Goal: Task Accomplishment & Management: Use online tool/utility

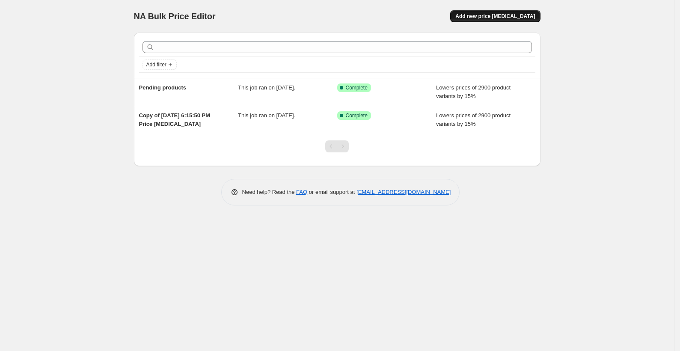
click at [509, 17] on span "Add new price [MEDICAL_DATA]" at bounding box center [495, 16] width 80 height 7
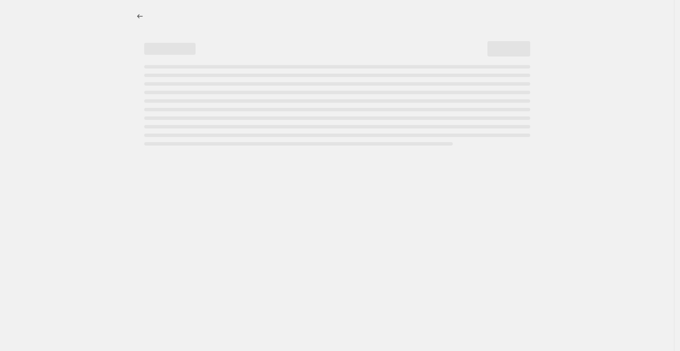
select select "percentage"
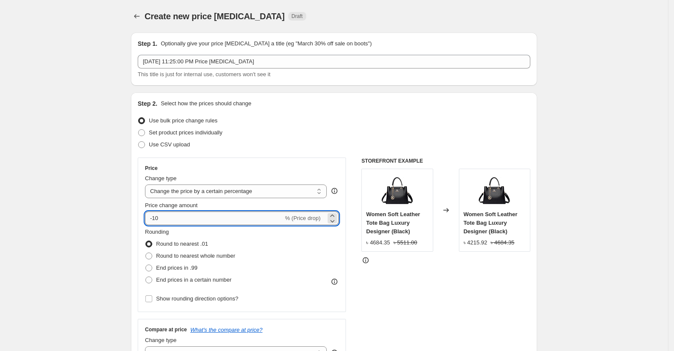
click at [180, 213] on input "-10" at bounding box center [214, 218] width 138 height 14
type input "-15"
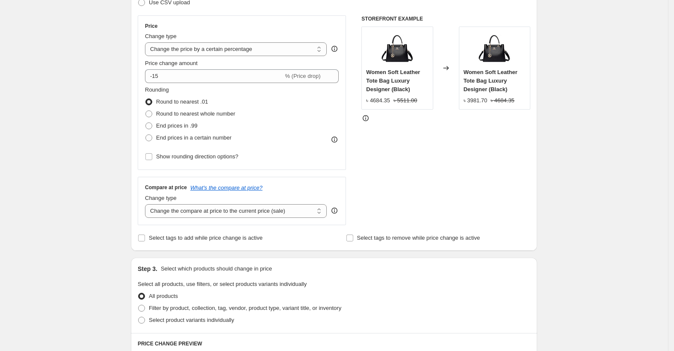
scroll to position [142, 0]
click at [180, 134] on span "End prices in a certain number" at bounding box center [193, 137] width 75 height 6
click at [146, 134] on input "End prices in a certain number" at bounding box center [145, 134] width 0 height 0
radio input "true"
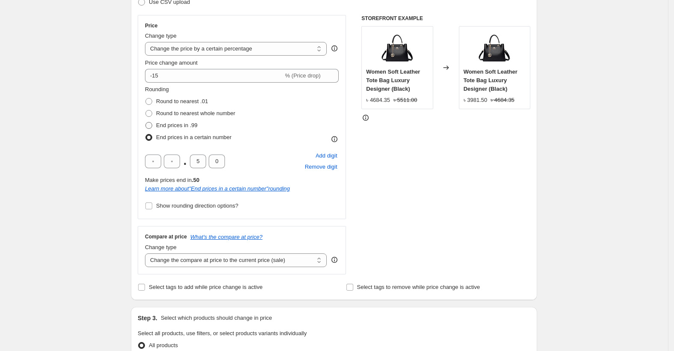
click at [185, 122] on span "End prices in .99" at bounding box center [176, 125] width 41 height 6
click at [146, 122] on input "End prices in .99" at bounding box center [145, 122] width 0 height 0
radio input "true"
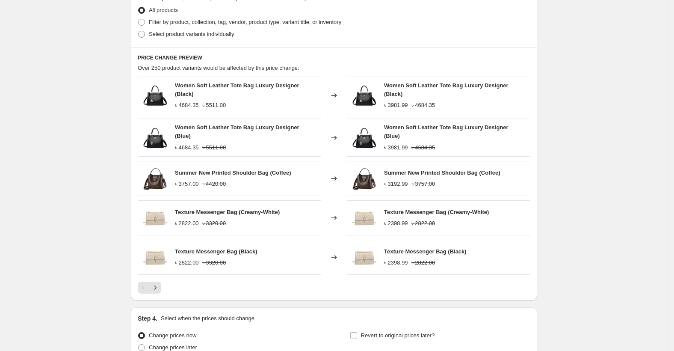
scroll to position [506, 0]
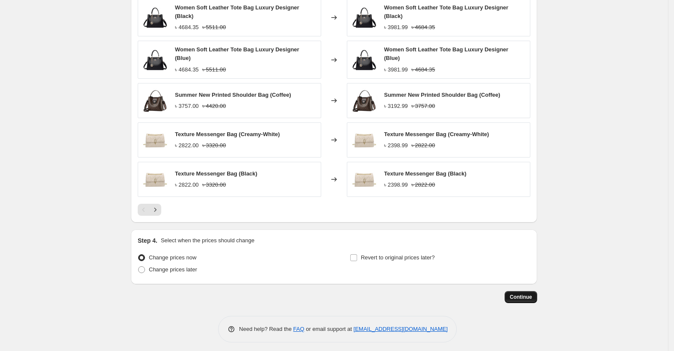
click at [530, 295] on span "Continue" at bounding box center [521, 296] width 22 height 7
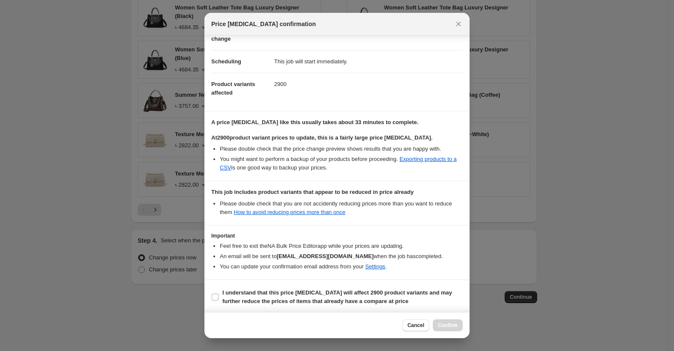
scroll to position [55, 0]
click at [215, 296] on input "I understand that this price change job will affect 2900 product variants and m…" at bounding box center [215, 296] width 7 height 7
checkbox input "true"
click at [445, 322] on span "Confirm" at bounding box center [448, 325] width 20 height 7
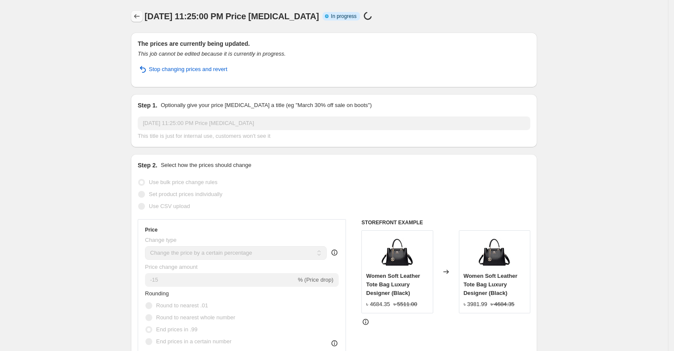
click at [143, 16] on button "Price change jobs" at bounding box center [137, 16] width 12 height 12
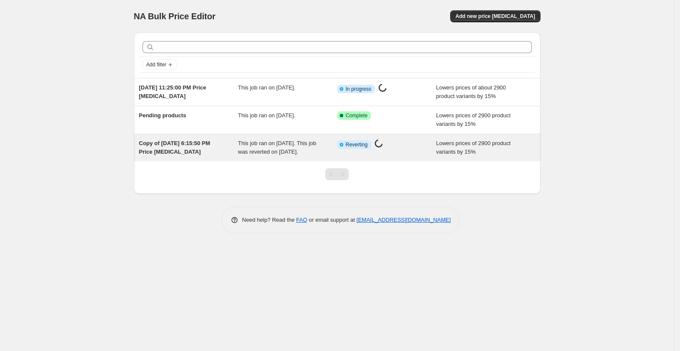
click at [268, 146] on span "This job ran on [DATE]. This job was reverted on [DATE]." at bounding box center [277, 147] width 78 height 15
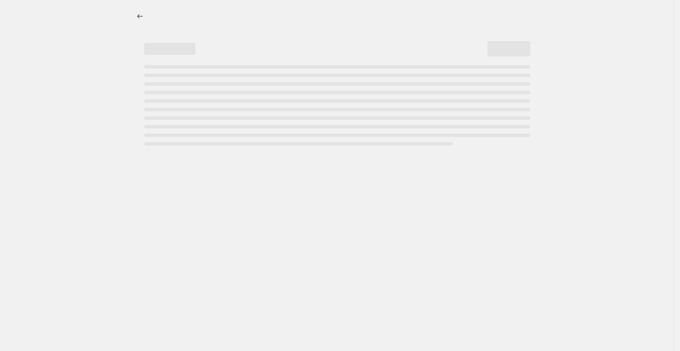
select select "percentage"
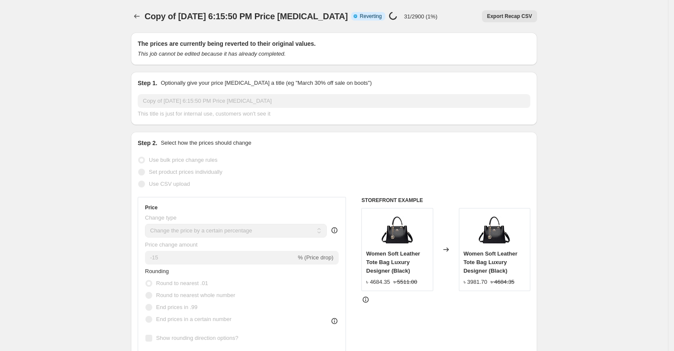
click at [364, 17] on span "Reverting" at bounding box center [371, 16] width 22 height 7
click at [506, 17] on span "Export Recap CSV" at bounding box center [509, 16] width 45 height 7
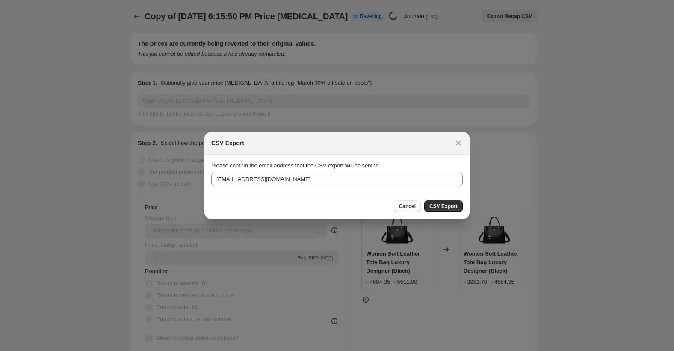
click at [412, 202] on button "Cancel" at bounding box center [407, 206] width 27 height 12
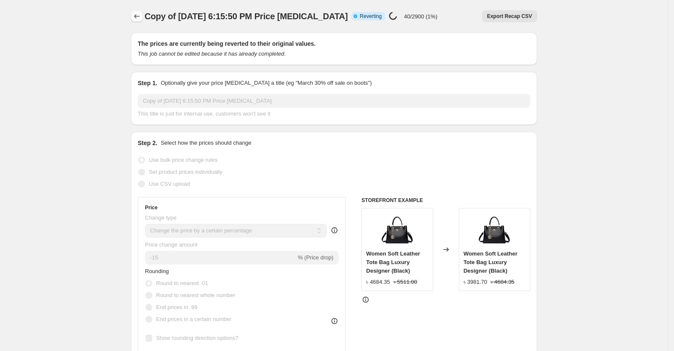
click at [136, 12] on button "Price change jobs" at bounding box center [137, 16] width 12 height 12
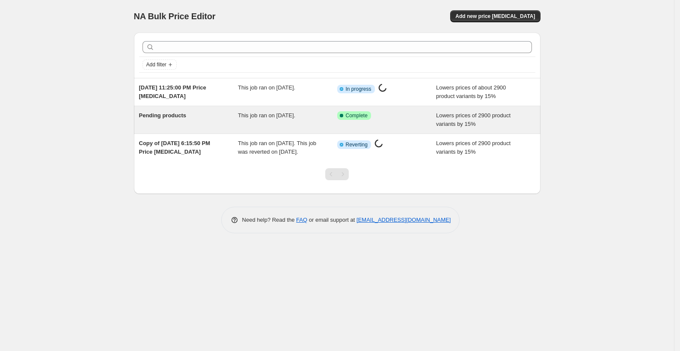
click at [295, 117] on span "This job ran on August 16, 2025." at bounding box center [266, 115] width 57 height 6
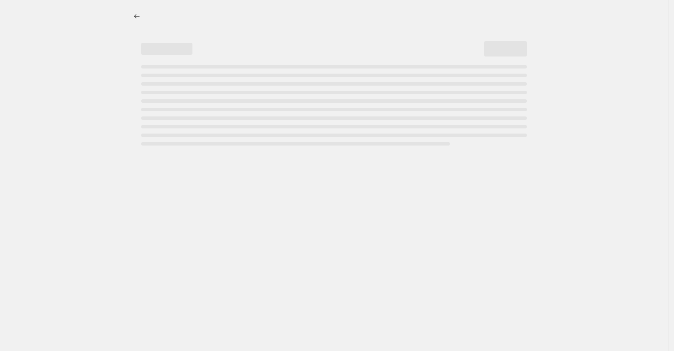
select select "percentage"
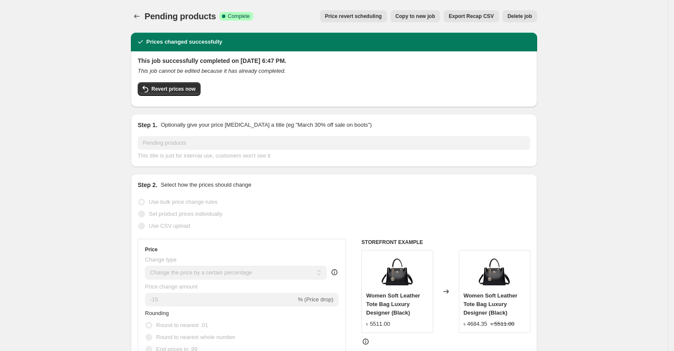
click at [527, 12] on button "Delete job" at bounding box center [520, 16] width 35 height 12
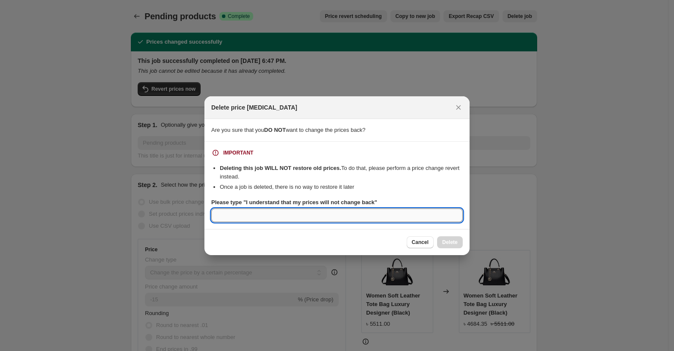
click at [332, 216] on input "Please type "I understand that my prices will not change back"" at bounding box center [337, 215] width 252 height 14
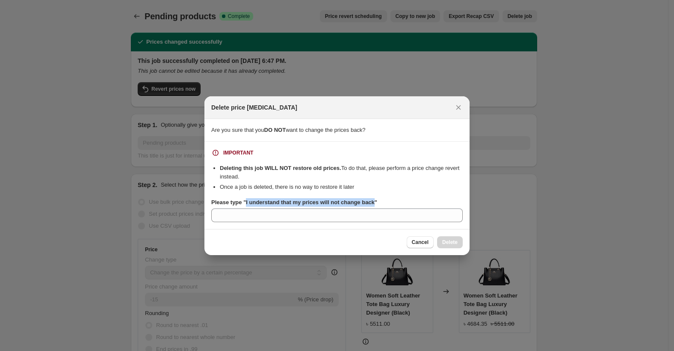
drag, startPoint x: 245, startPoint y: 202, endPoint x: 372, endPoint y: 202, distance: 127.0
click at [372, 202] on b "Please type "I understand that my prices will not change back"" at bounding box center [294, 202] width 166 height 6
copy b "I understand that my prices will not change back"
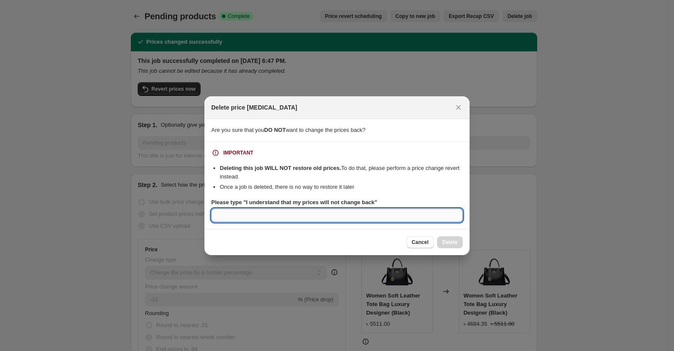
click at [366, 217] on input "Please type "I understand that my prices will not change back"" at bounding box center [337, 215] width 252 height 14
paste input "I understand that my prices will not change back"
type input "I understand that my prices will not change back"
click at [456, 241] on span "Delete" at bounding box center [449, 242] width 15 height 7
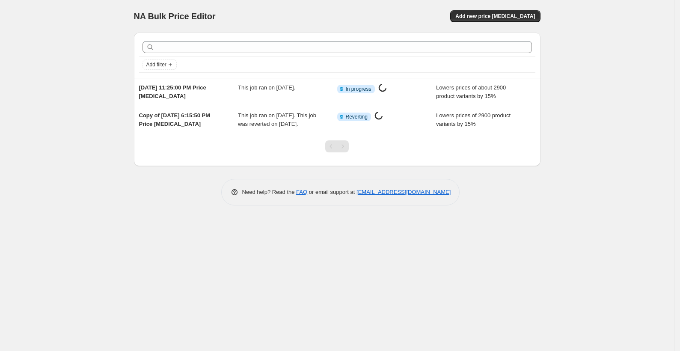
click at [369, 226] on div "NA Bulk Price Editor. This page is ready NA Bulk Price Editor Add new price cha…" at bounding box center [337, 175] width 674 height 351
